Goal: Transaction & Acquisition: Purchase product/service

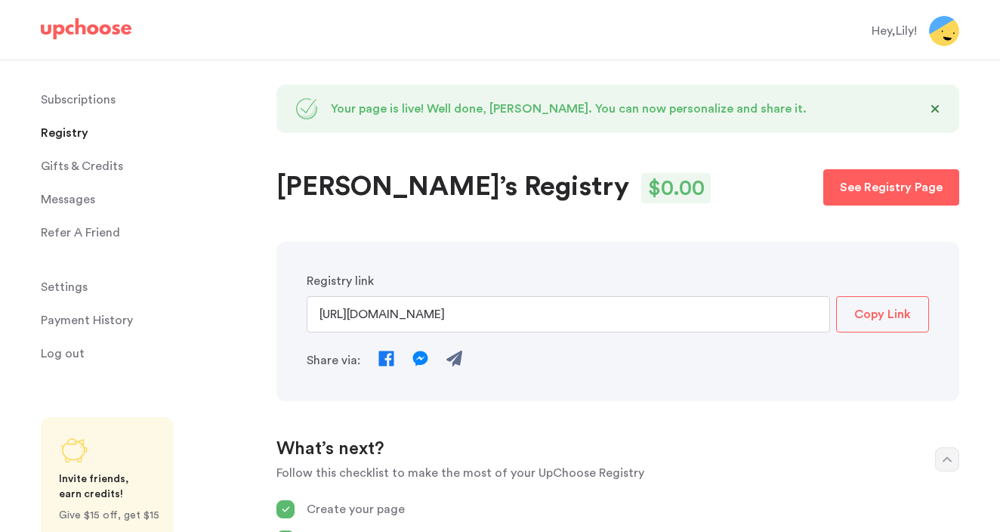
click at [71, 103] on p "Subscriptions" at bounding box center [78, 100] width 75 height 30
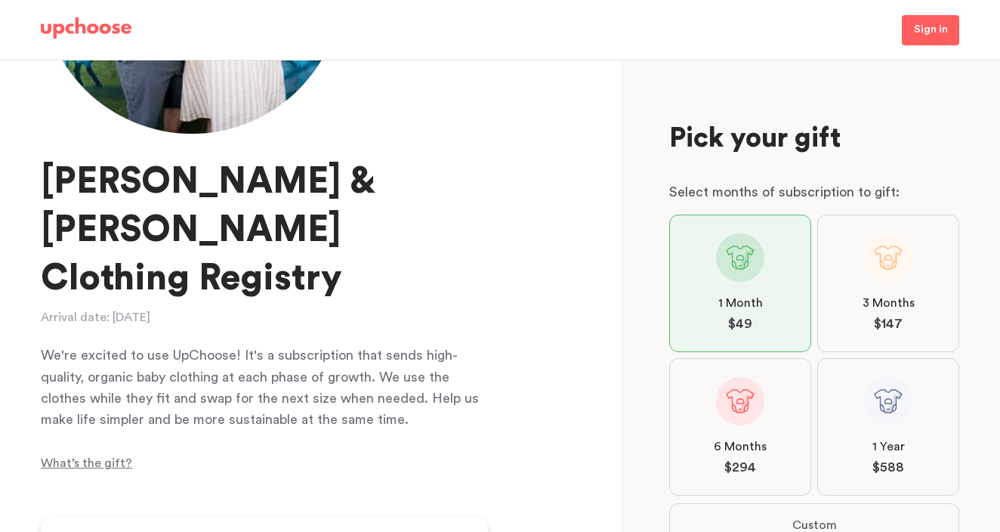
scroll to position [294, 0]
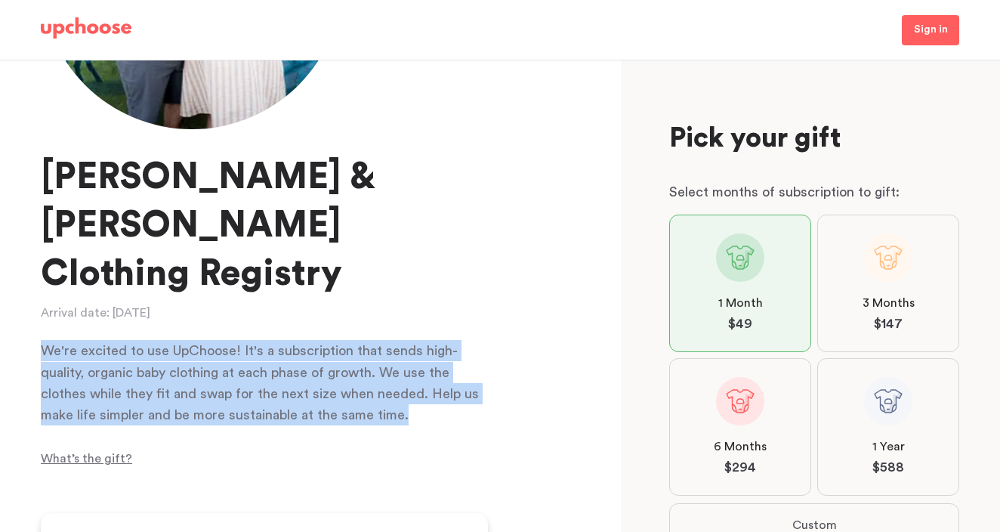
drag, startPoint x: 416, startPoint y: 373, endPoint x: 38, endPoint y: 294, distance: 386.5
click at [38, 294] on div "[PERSON_NAME] & [PERSON_NAME] Clothing Registry Arrival date: [DATE] We're exci…" at bounding box center [311, 295] width 622 height 471
copy div "We're excited to use UpChoose! It's a subscription that sends high-quality, org…"
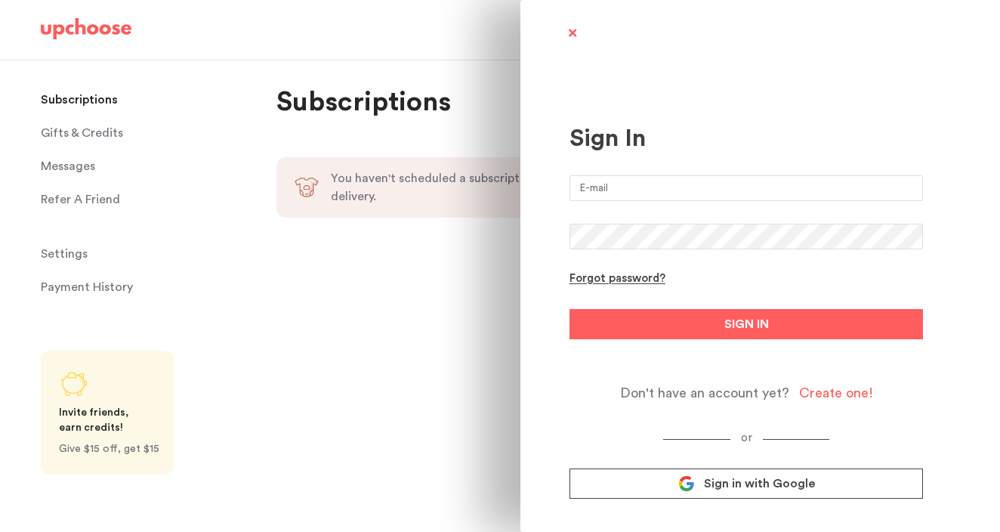
type input "[EMAIL_ADDRESS][DOMAIN_NAME]"
click at [746, 324] on button "SIGN IN" at bounding box center [745, 324] width 353 height 30
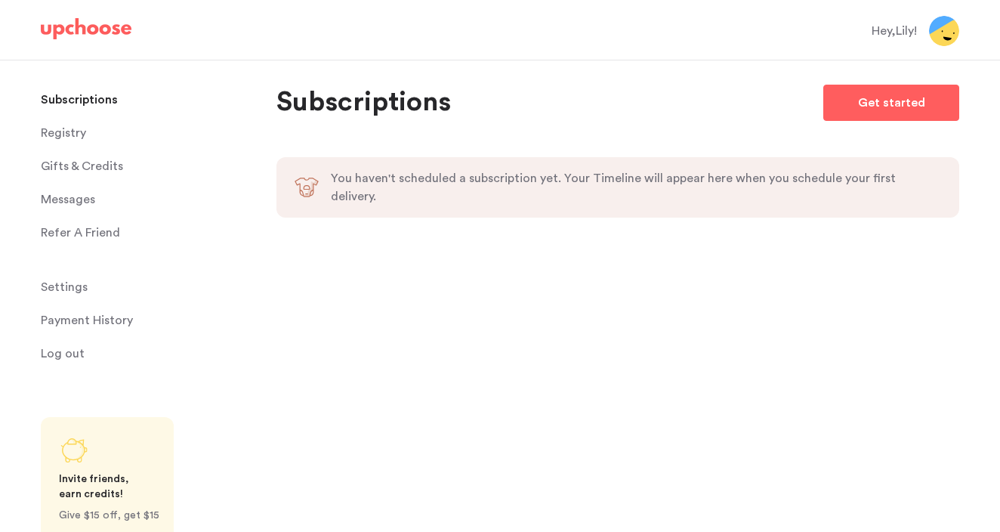
click at [100, 31] on img at bounding box center [86, 28] width 91 height 21
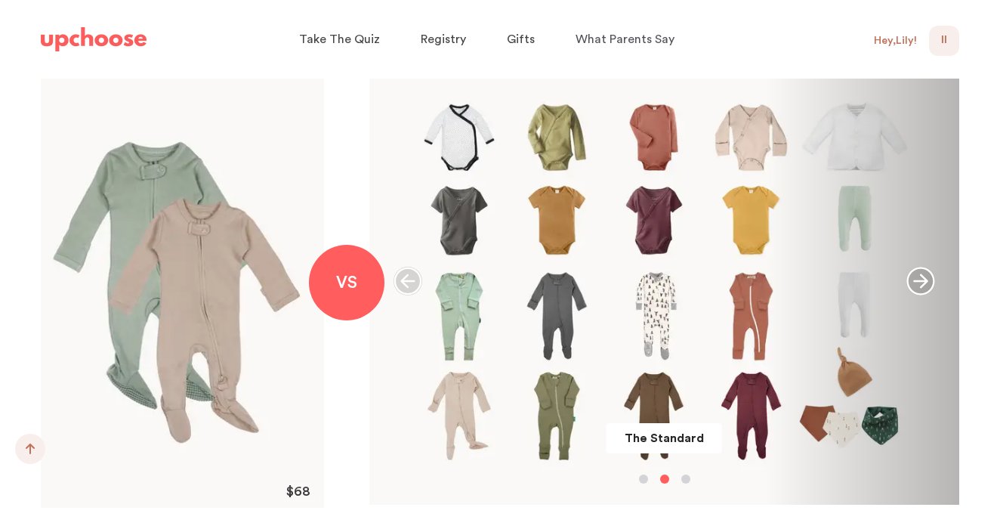
scroll to position [1735, 0]
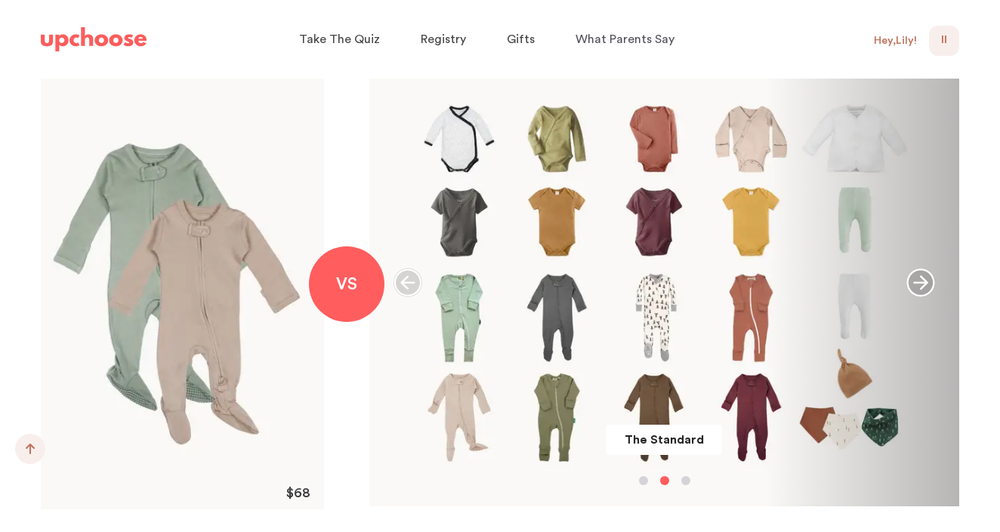
click at [927, 285] on icon "button" at bounding box center [920, 283] width 28 height 28
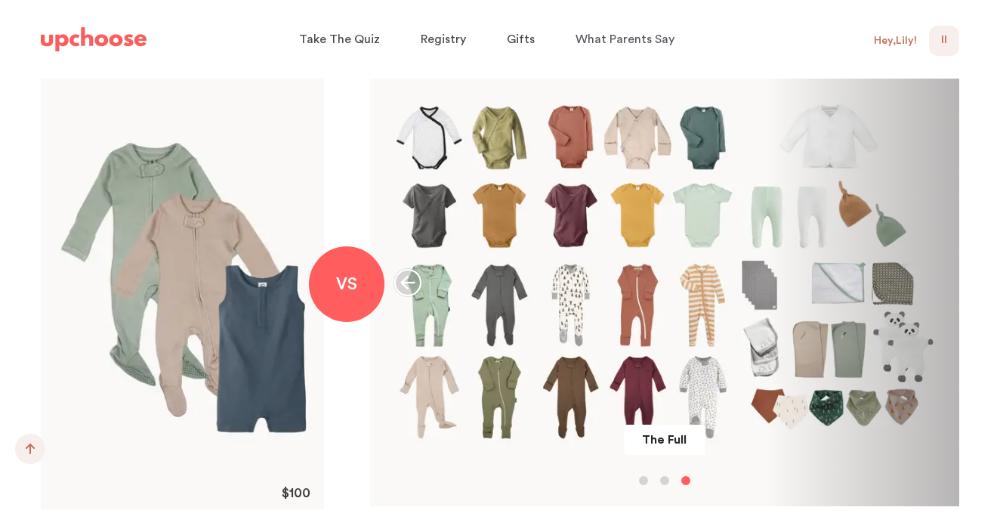
click at [415, 284] on icon "button" at bounding box center [407, 282] width 29 height 29
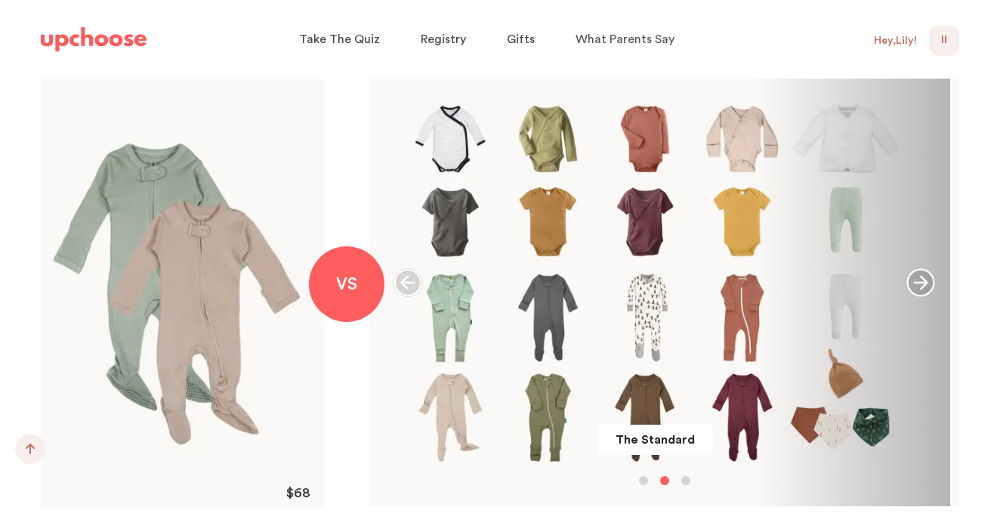
click at [415, 284] on icon "button" at bounding box center [407, 282] width 29 height 29
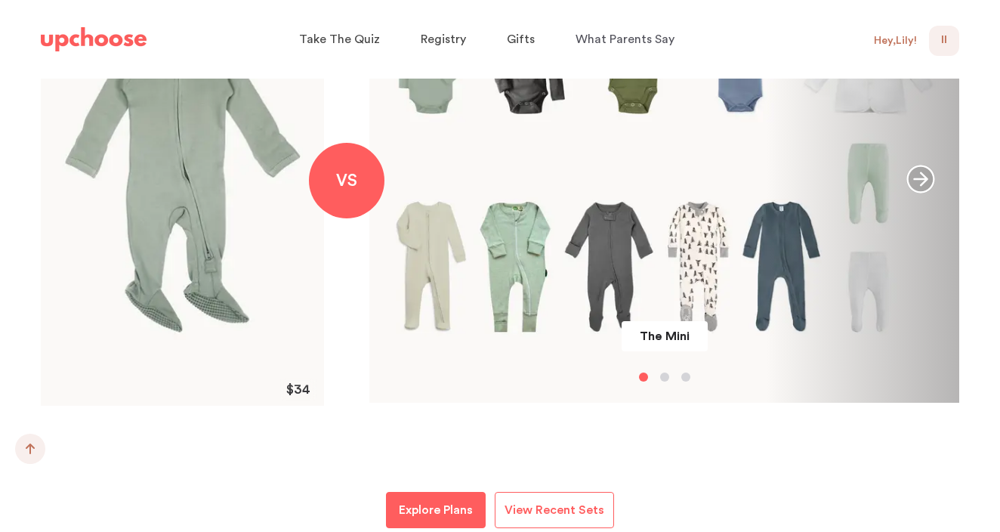
scroll to position [2074, 0]
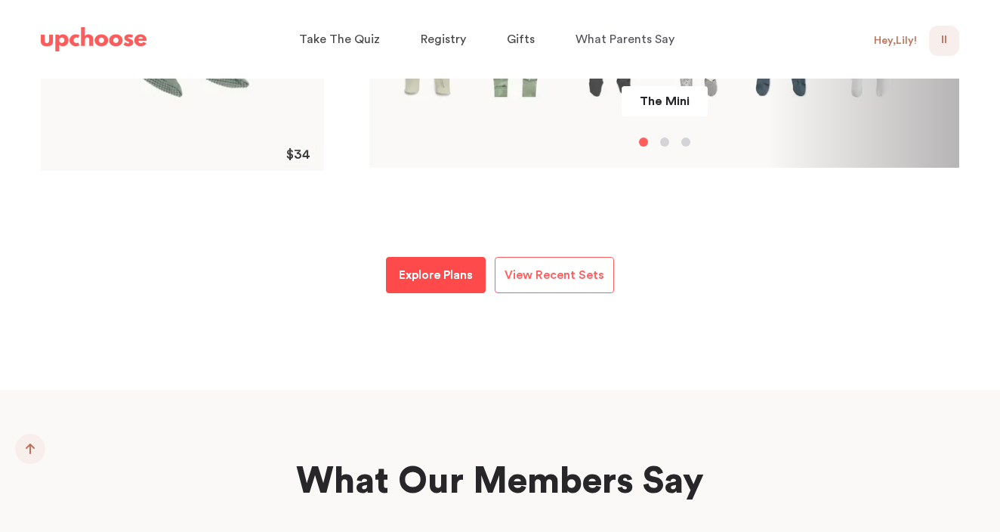
click at [431, 275] on p "Explore Plans" at bounding box center [436, 275] width 74 height 18
